Goal: Information Seeking & Learning: Check status

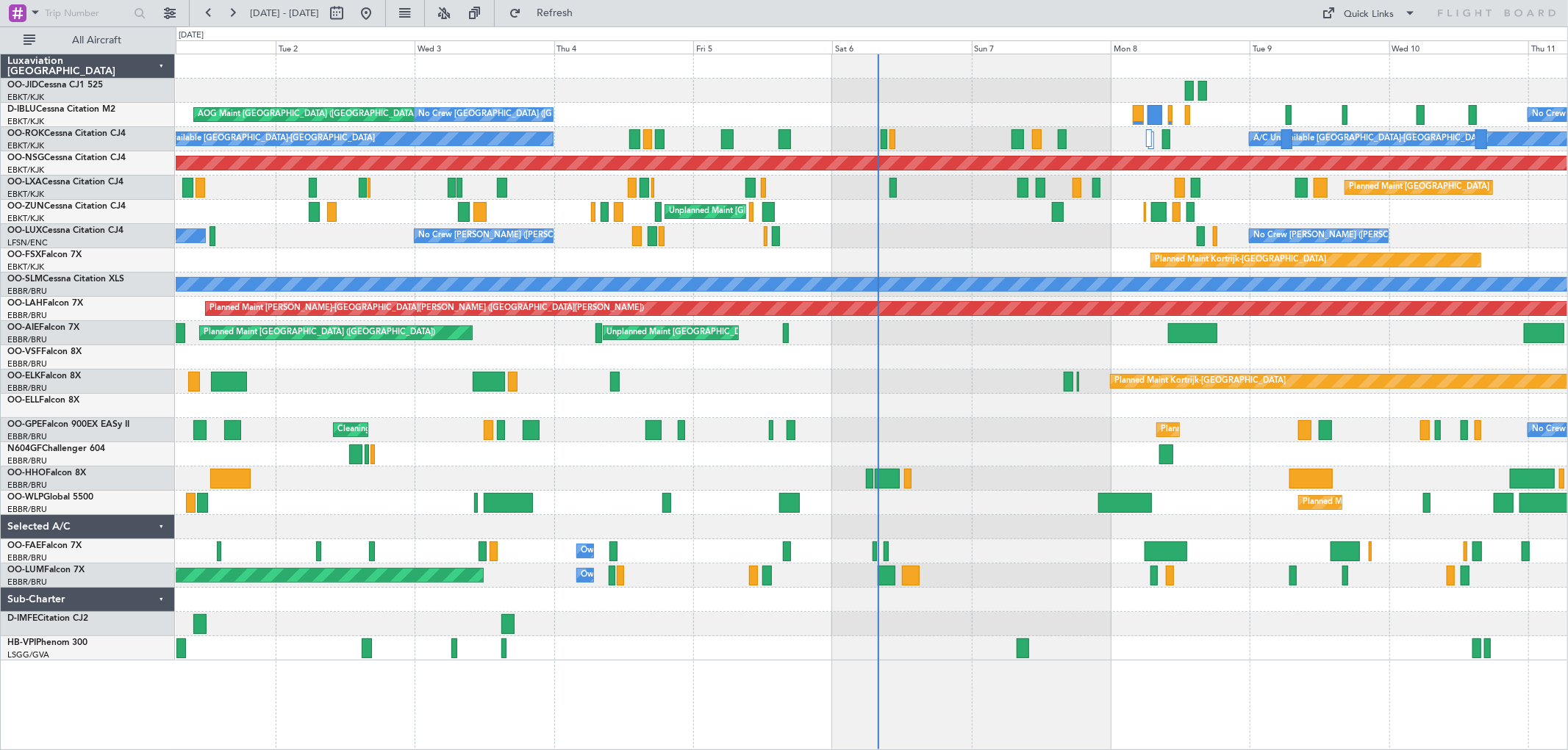
click at [1118, 86] on div at bounding box center [871, 91] width 1391 height 24
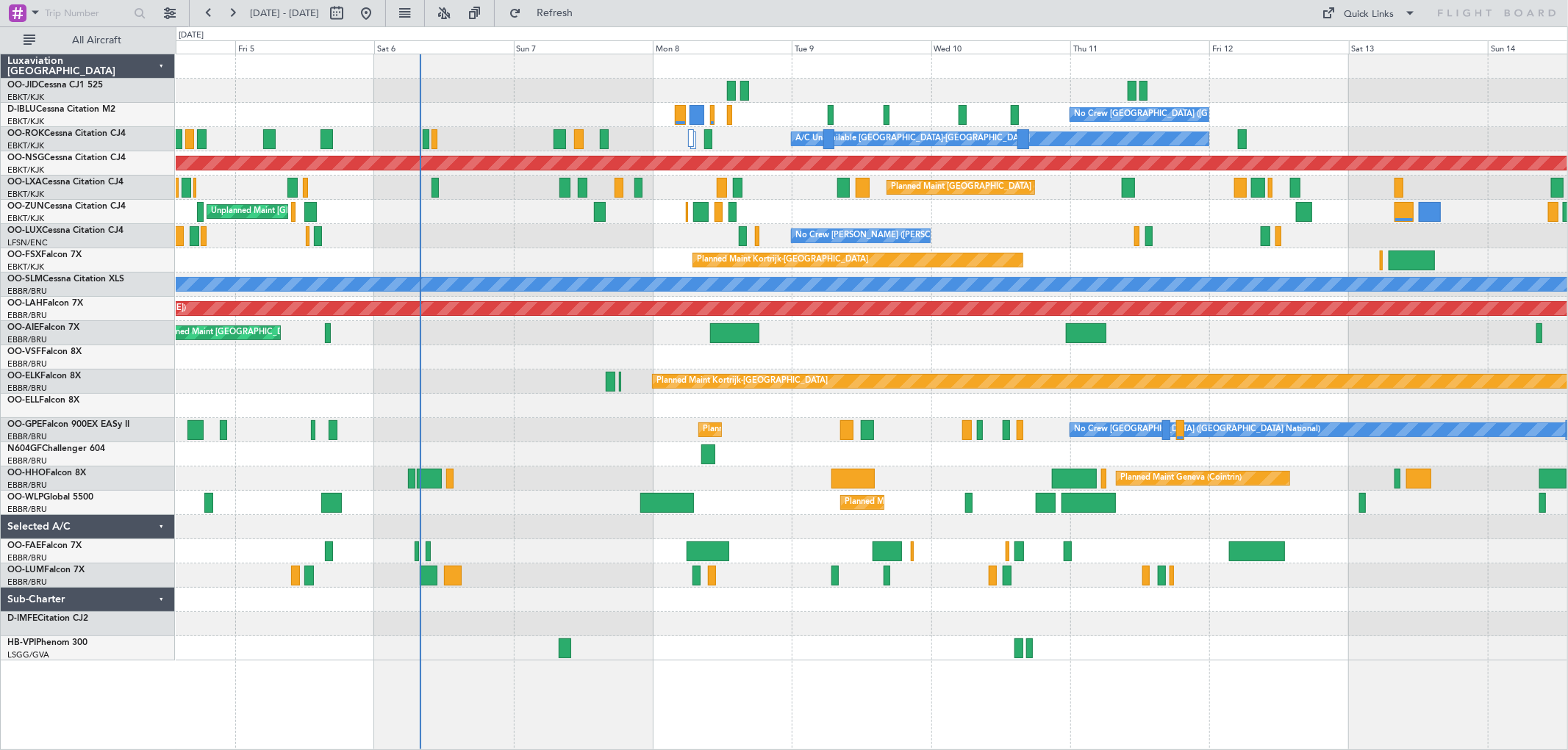
click at [983, 214] on div "Unplanned Maint [GEOGRAPHIC_DATA] ([GEOGRAPHIC_DATA])" at bounding box center [871, 211] width 1391 height 24
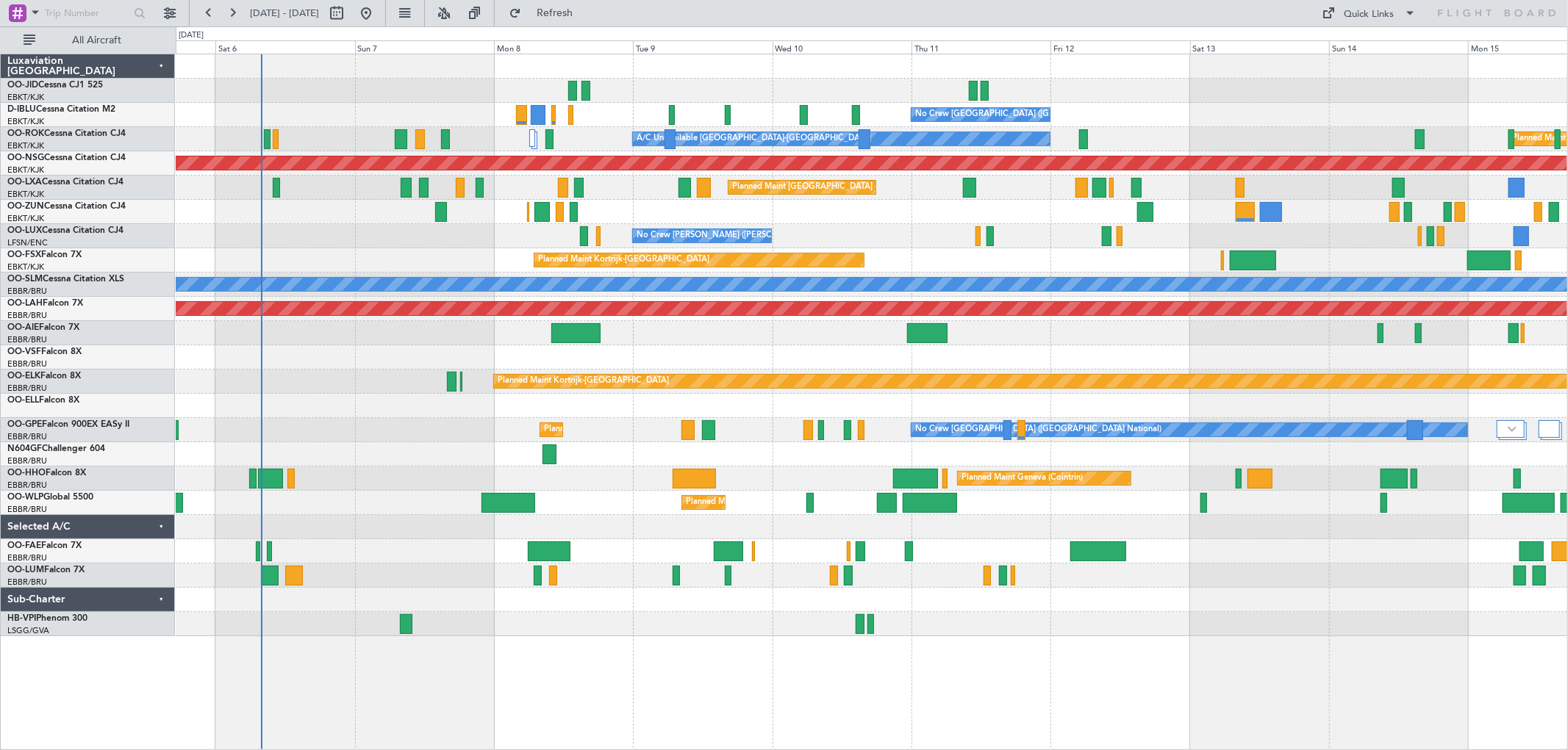
click at [1015, 206] on div "No Crew [GEOGRAPHIC_DATA] ([GEOGRAPHIC_DATA] National) AOG Maint [GEOGRAPHIC_DA…" at bounding box center [871, 346] width 1391 height 582
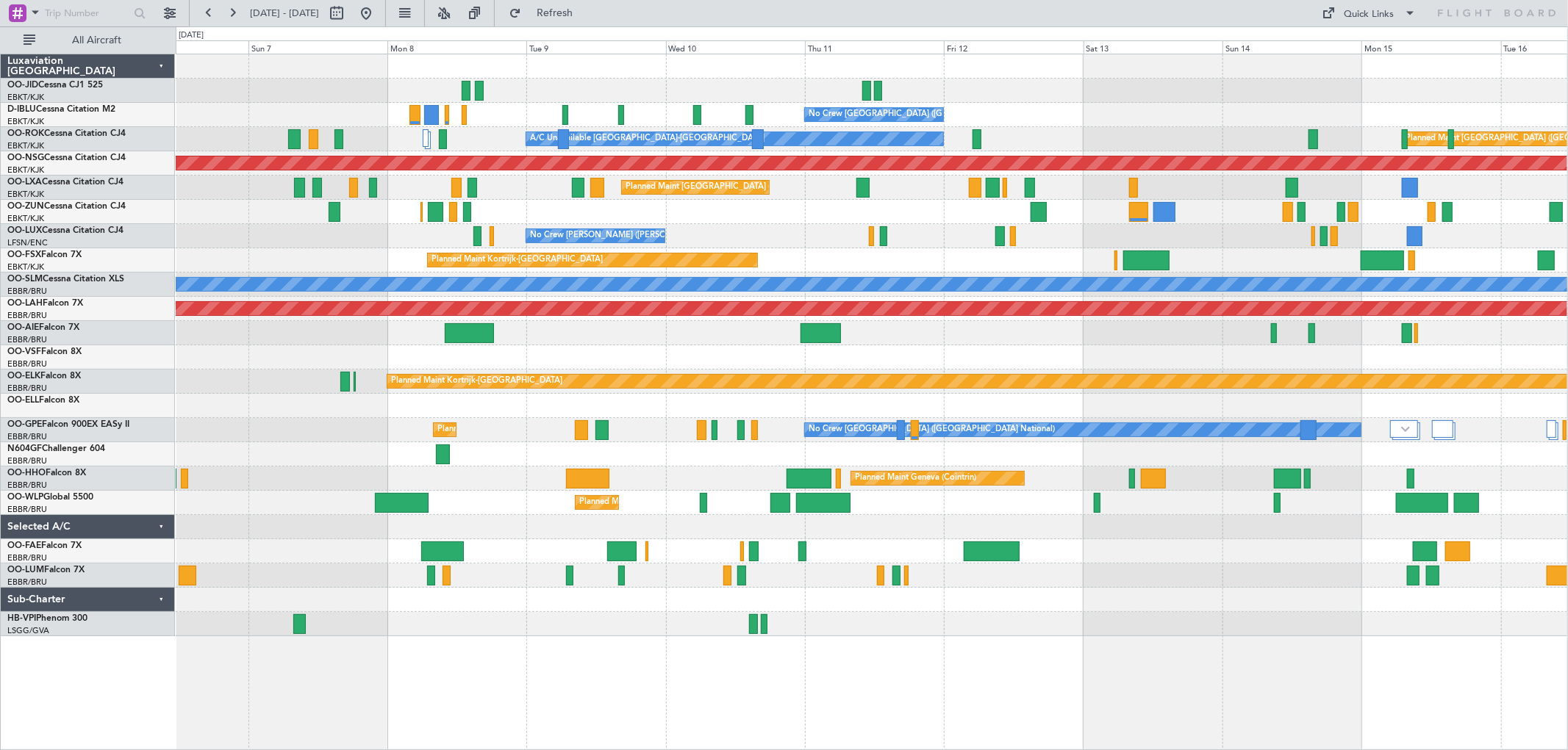
click at [1064, 232] on div "No Crew [PERSON_NAME] ([PERSON_NAME]) No Crew [PERSON_NAME] ([PERSON_NAME])" at bounding box center [871, 236] width 1391 height 24
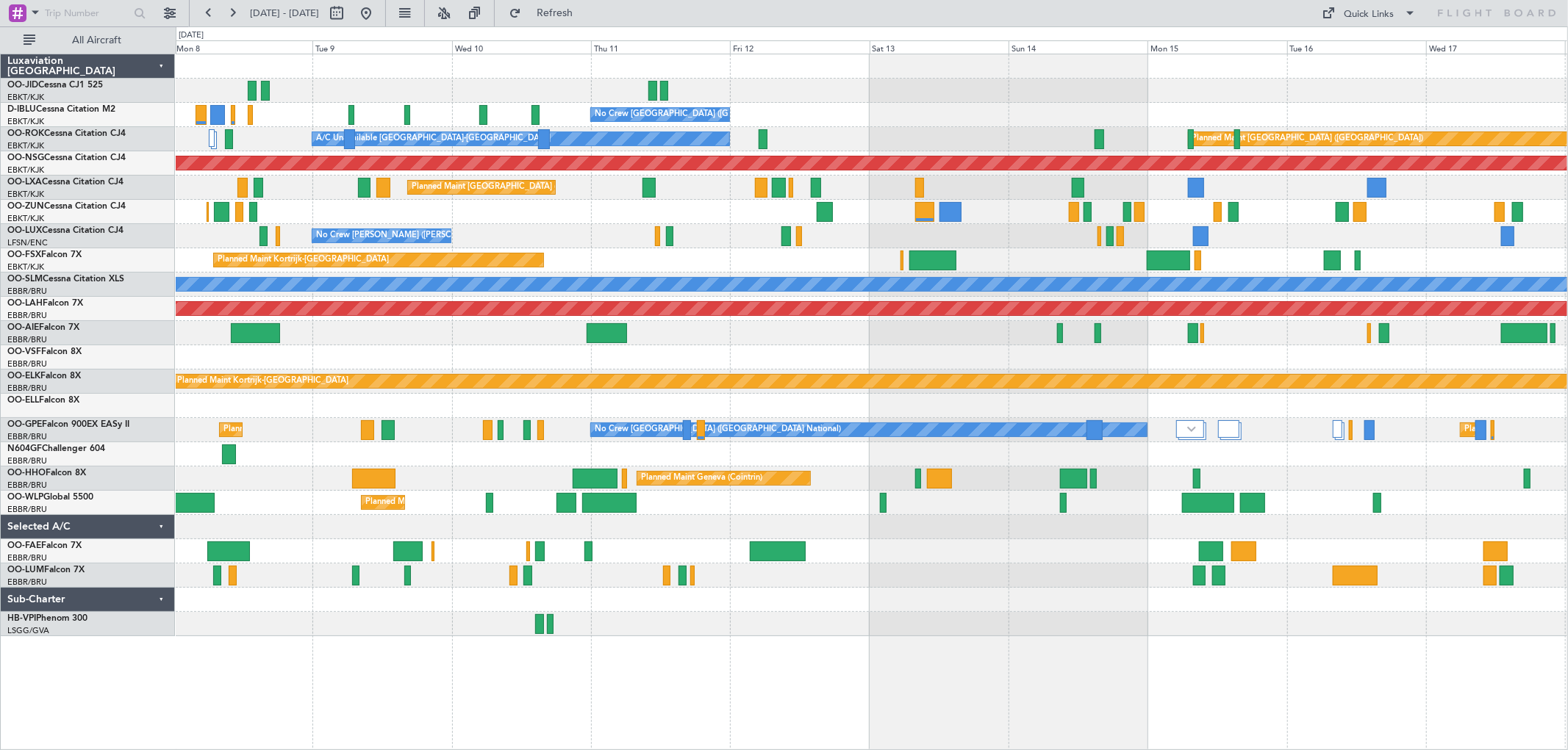
click at [999, 235] on div "No Crew [PERSON_NAME] ([PERSON_NAME]) No Crew [PERSON_NAME] ([PERSON_NAME])" at bounding box center [871, 236] width 1391 height 24
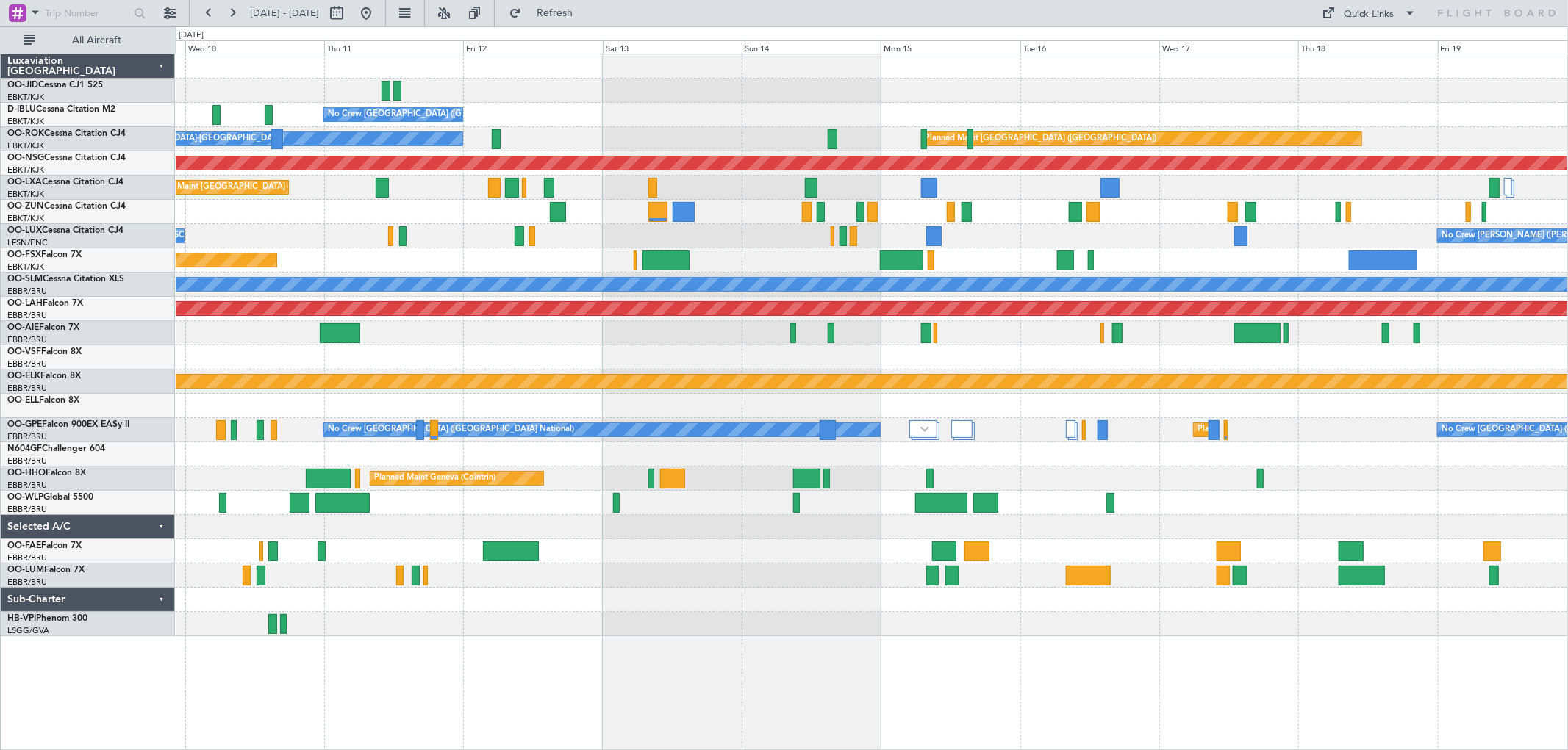
click at [909, 221] on div "Planned Maint Kortrijk-[GEOGRAPHIC_DATA]" at bounding box center [871, 211] width 1391 height 24
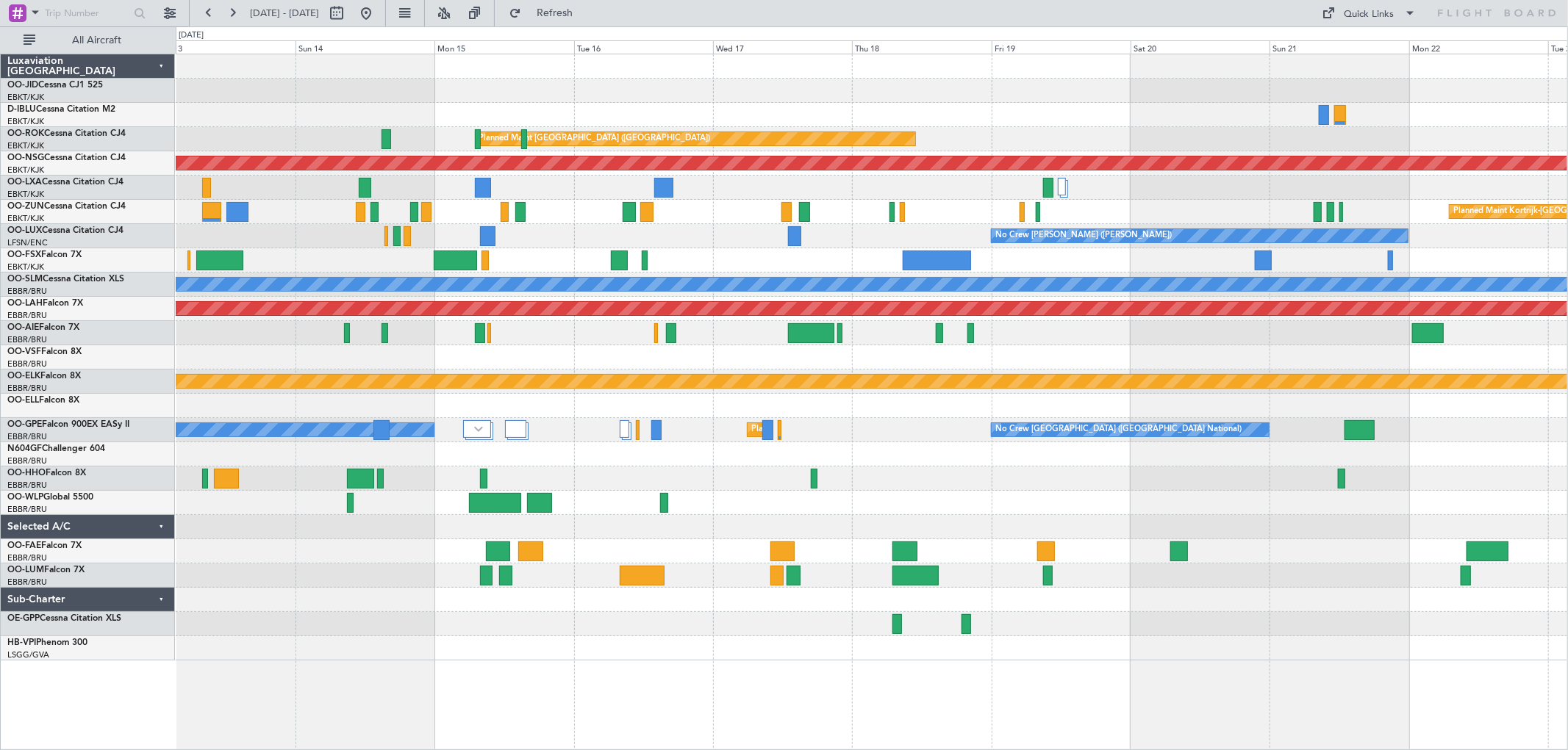
click at [1003, 210] on div "No Crew [GEOGRAPHIC_DATA] ([GEOGRAPHIC_DATA] National) Planned Maint [GEOGRAPHI…" at bounding box center [871, 357] width 1391 height 607
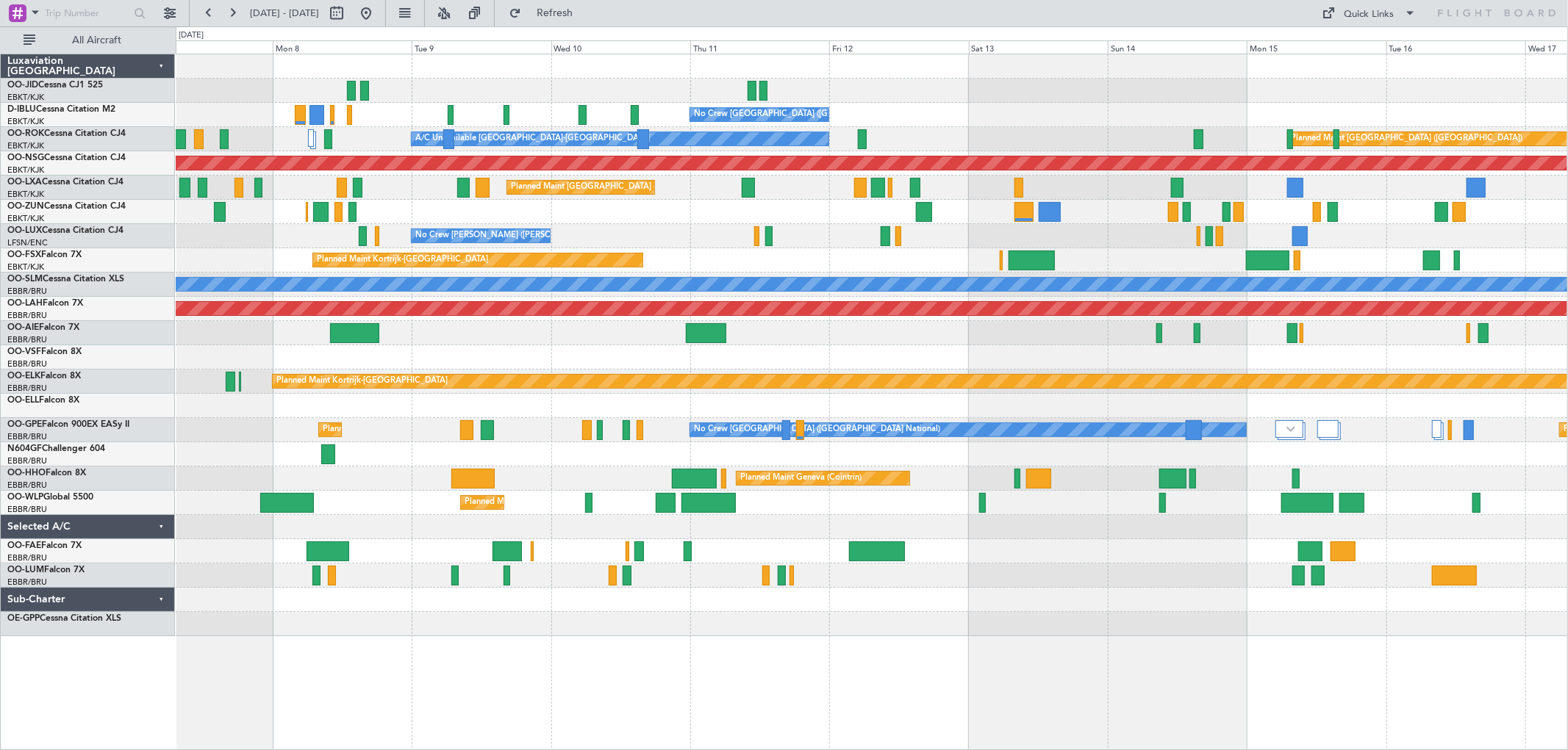
click at [1319, 128] on div "No Crew [GEOGRAPHIC_DATA] ([GEOGRAPHIC_DATA] National) A/C Unavailable [GEOGRAP…" at bounding box center [871, 346] width 1391 height 582
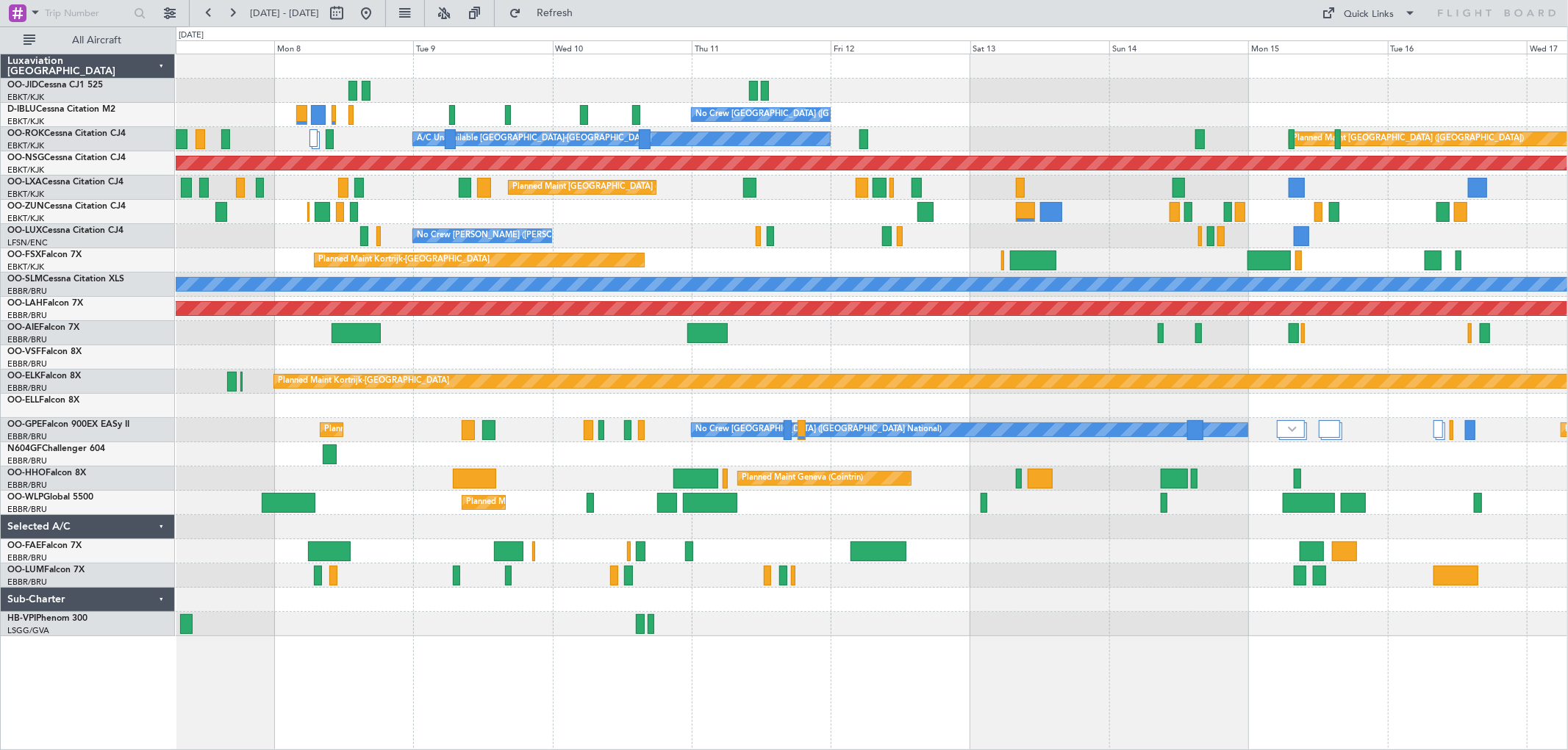
click at [1157, 323] on div "Unplanned Maint [GEOGRAPHIC_DATA] ([GEOGRAPHIC_DATA] National)" at bounding box center [871, 333] width 1391 height 24
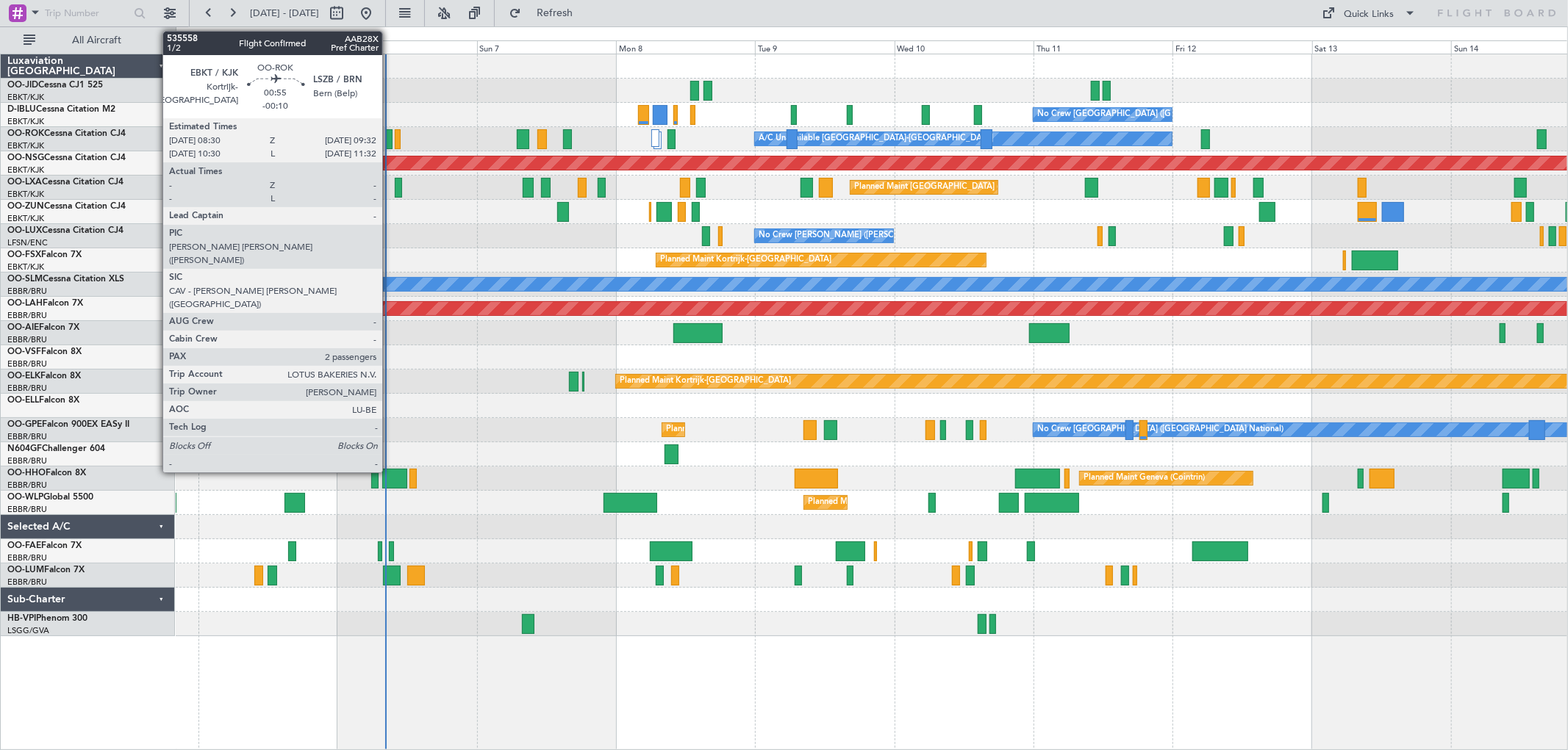
click at [389, 134] on div at bounding box center [389, 139] width 7 height 20
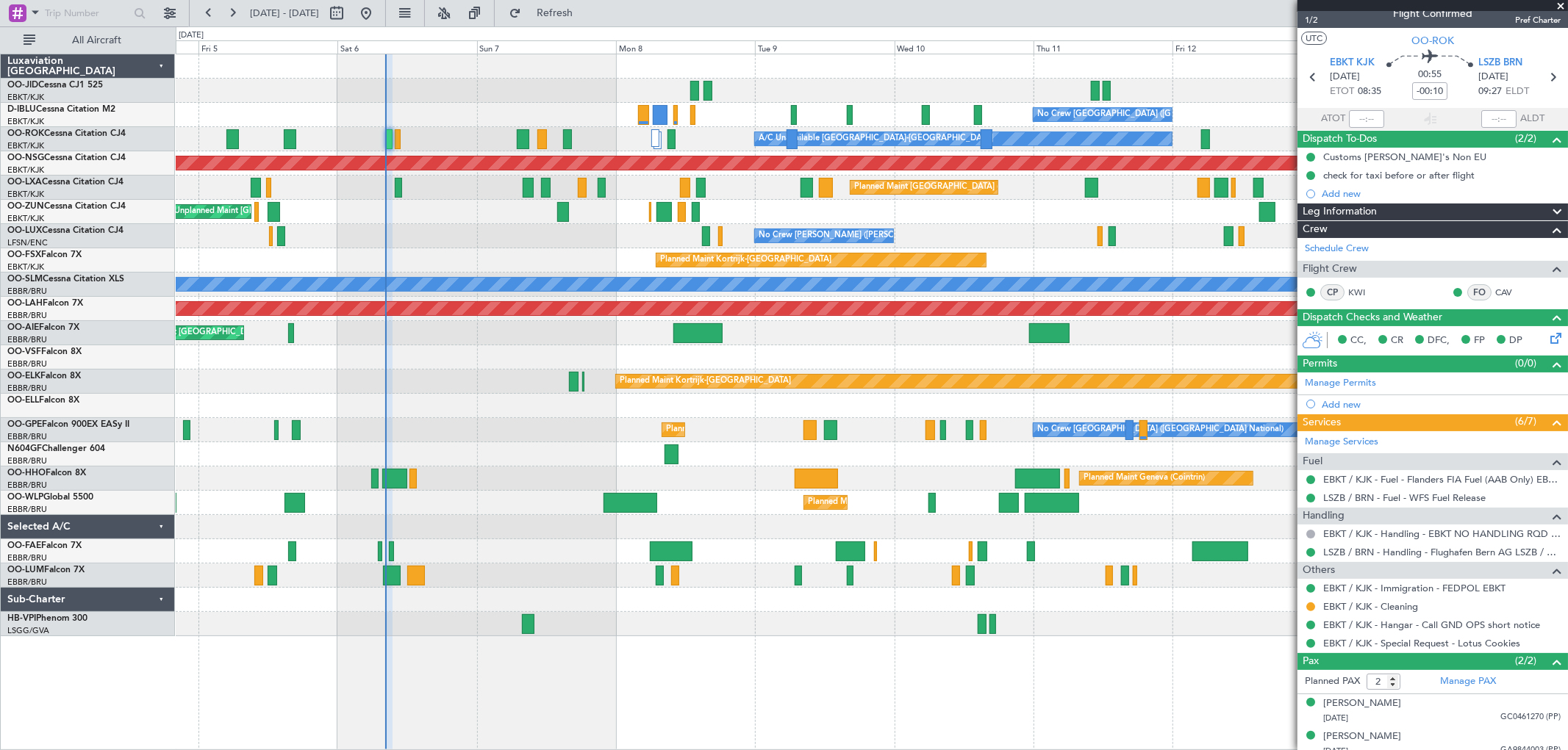
scroll to position [23, 0]
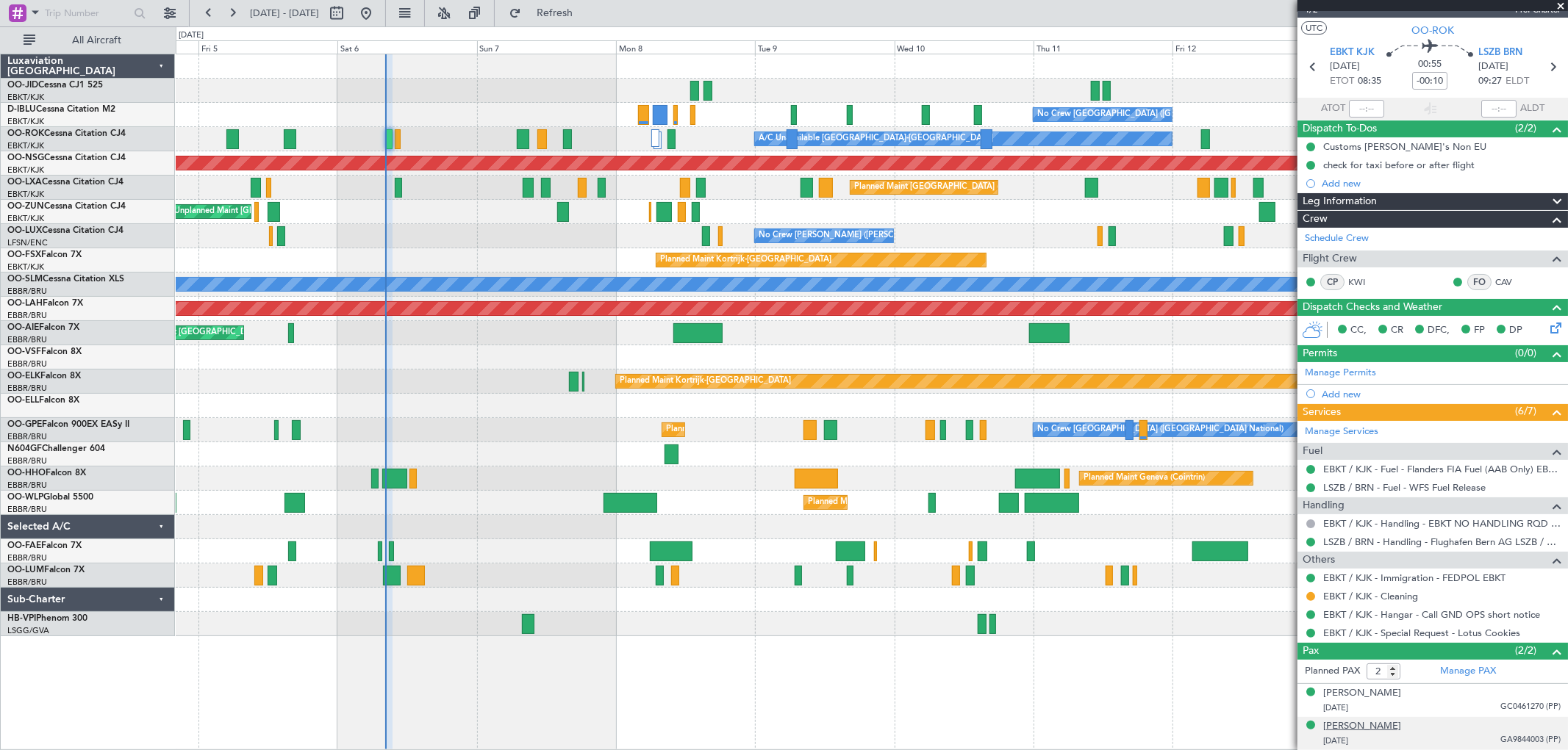
click at [1367, 724] on div "[PERSON_NAME]" at bounding box center [1362, 727] width 78 height 15
click at [1560, 3] on span at bounding box center [1560, 7] width 15 height 13
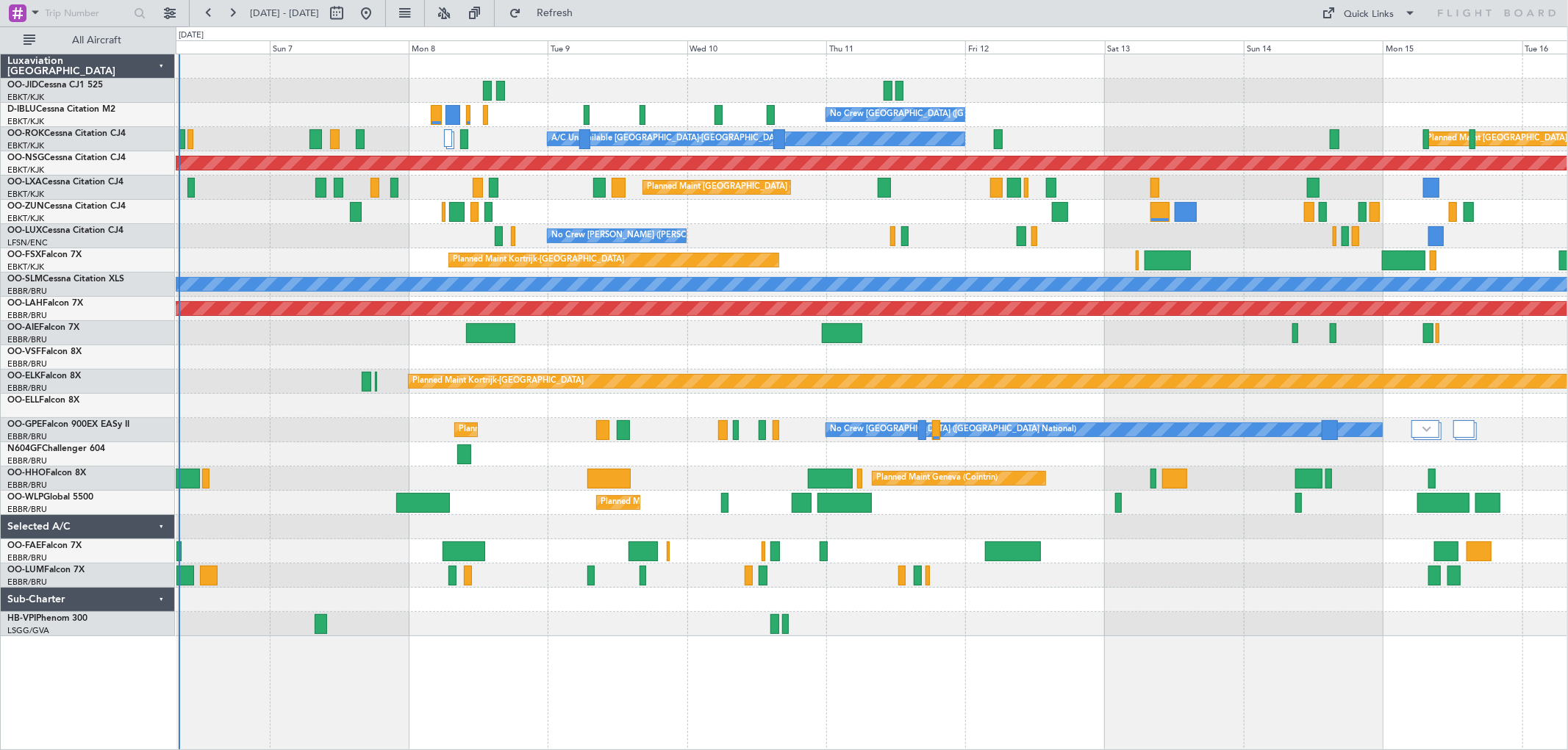
click at [1259, 254] on div "No Crew [GEOGRAPHIC_DATA] ([GEOGRAPHIC_DATA] National) No Crew [GEOGRAPHIC_DATA…" at bounding box center [871, 346] width 1391 height 582
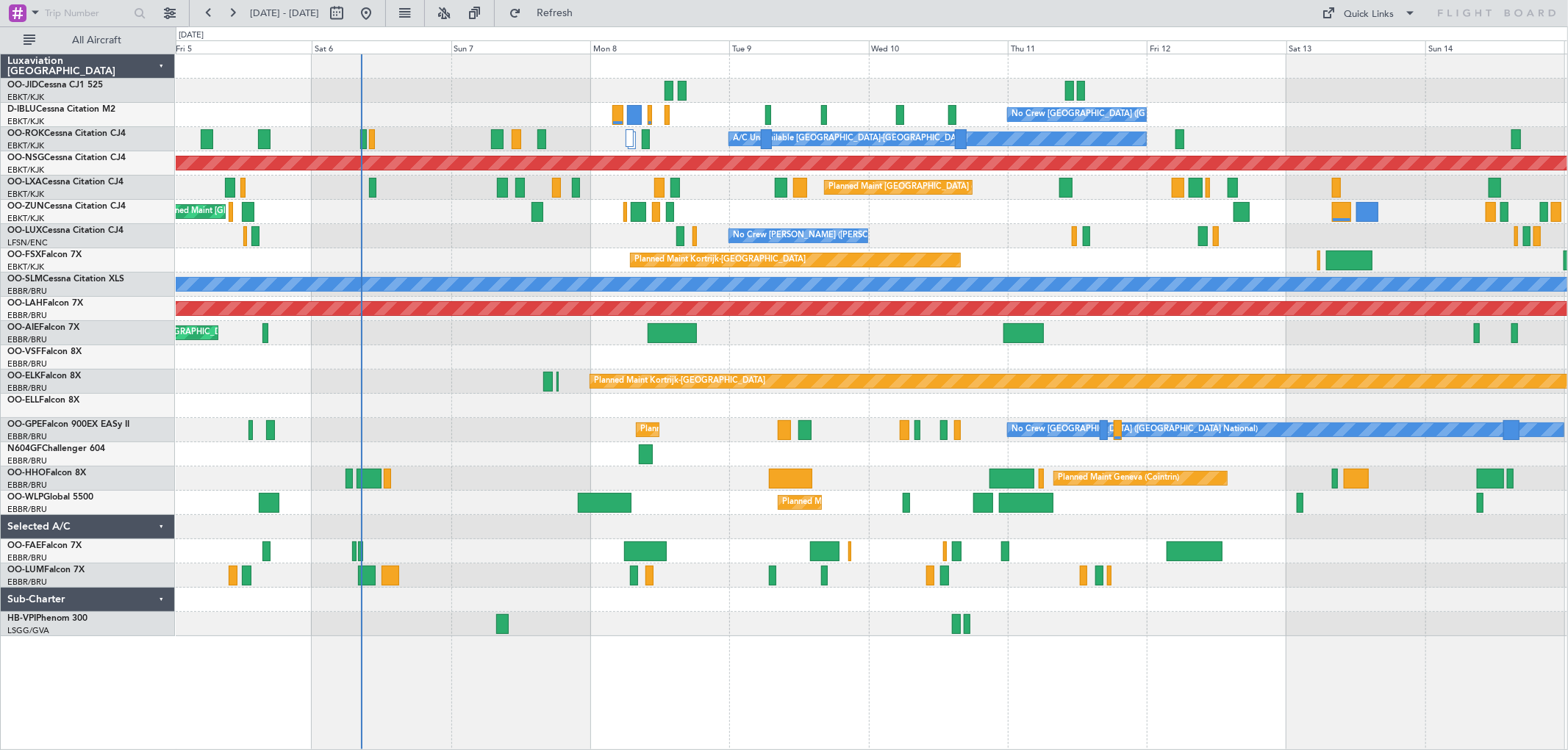
click at [1011, 232] on div "No Crew [GEOGRAPHIC_DATA] ([GEOGRAPHIC_DATA] National) No Crew [GEOGRAPHIC_DATA…" at bounding box center [871, 346] width 1391 height 582
